Goal: Task Accomplishment & Management: Use online tool/utility

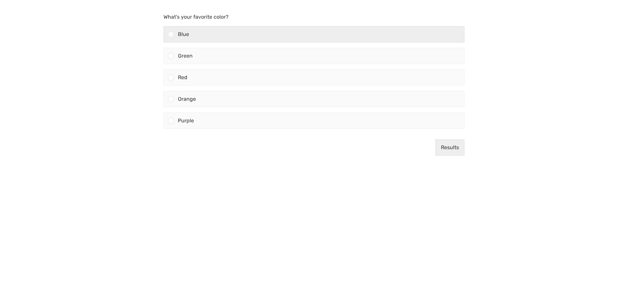
click at [275, 28] on div "Blue" at bounding box center [319, 34] width 290 height 16
click at [171, 34] on input "Blue" at bounding box center [171, 34] width 0 height 0
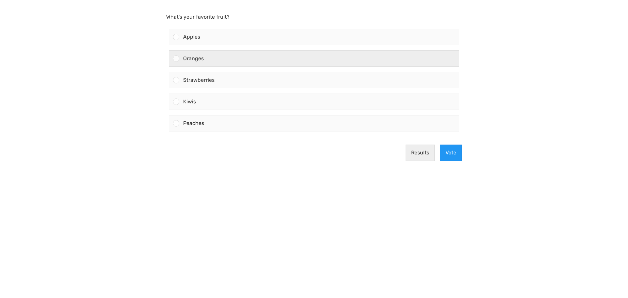
click at [248, 61] on div "Oranges" at bounding box center [318, 59] width 279 height 16
click at [176, 59] on input "Oranges" at bounding box center [176, 59] width 0 height 0
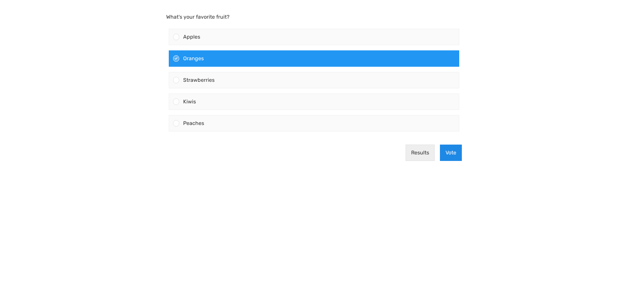
click at [446, 153] on button "Vote" at bounding box center [451, 152] width 22 height 16
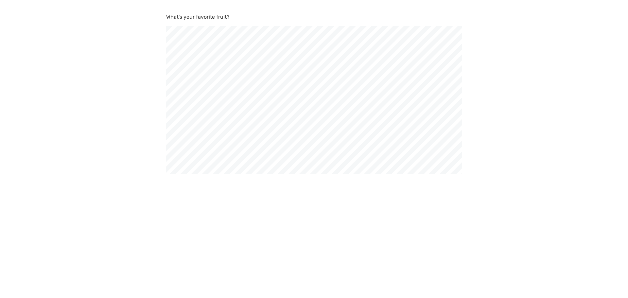
scroll to position [298, 628]
